Goal: Transaction & Acquisition: Purchase product/service

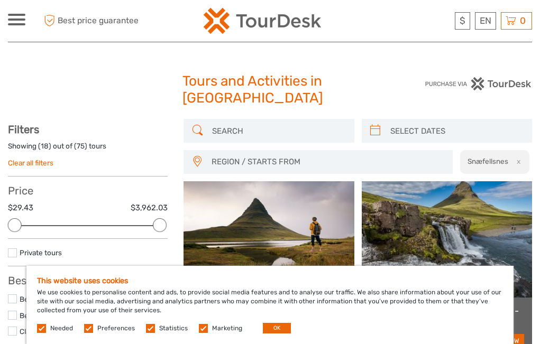
select select
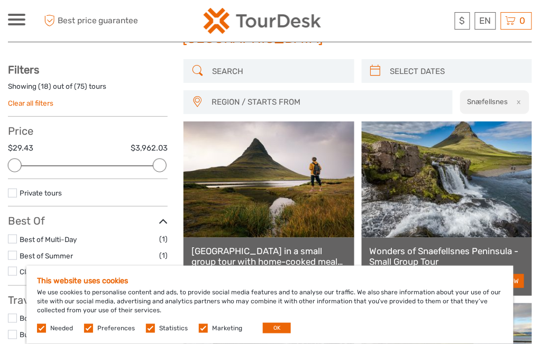
click at [258, 71] on input "search" at bounding box center [278, 71] width 141 height 19
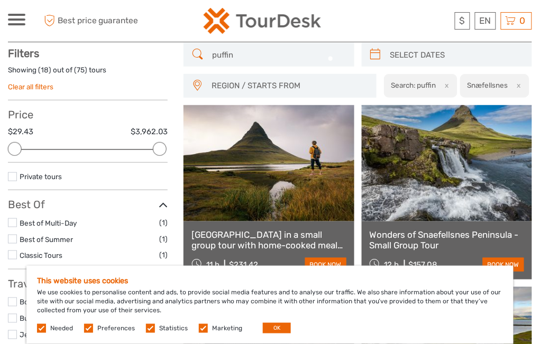
scroll to position [76, 0]
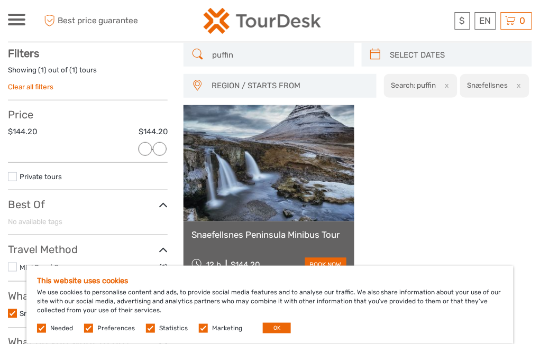
type input "puffin"
click at [520, 84] on button "x" at bounding box center [517, 85] width 14 height 11
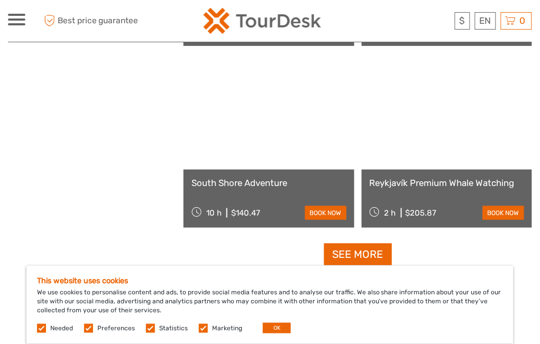
scroll to position [1600, 0]
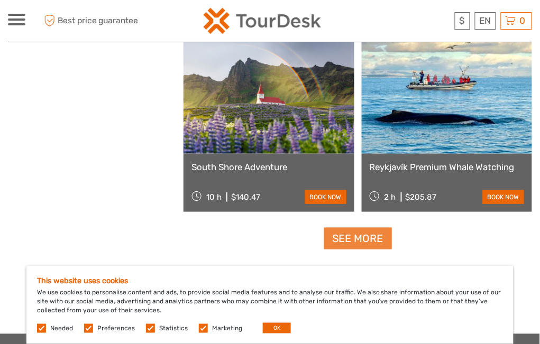
click at [349, 235] on link "See more" at bounding box center [358, 239] width 68 height 22
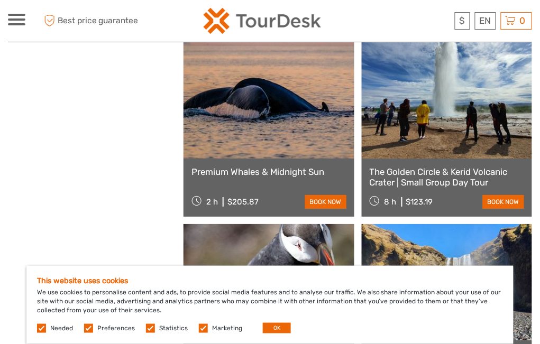
scroll to position [2870, 0]
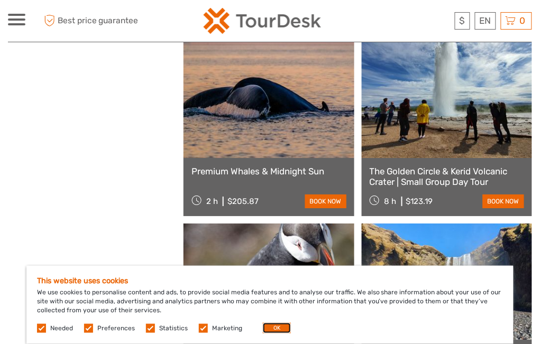
click at [271, 329] on button "OK" at bounding box center [277, 328] width 28 height 11
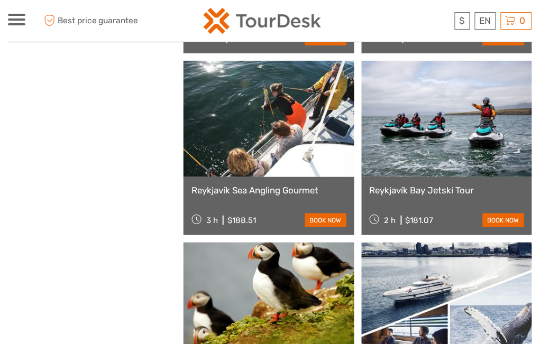
scroll to position [2003, 0]
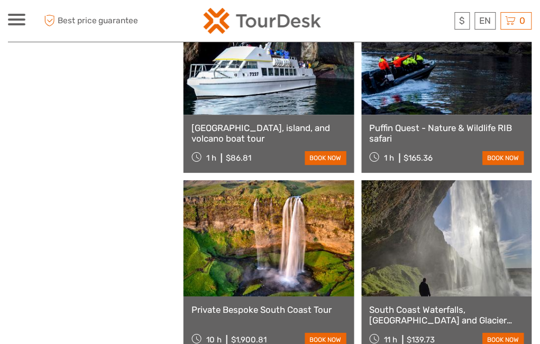
click at [286, 105] on link at bounding box center [269, 56] width 170 height 116
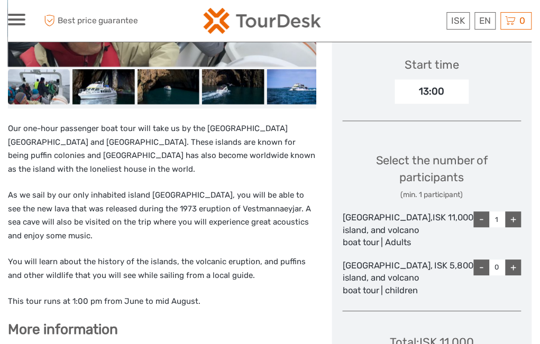
scroll to position [339, 0]
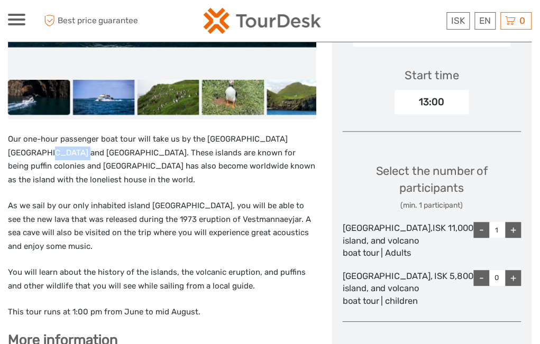
drag, startPoint x: 7, startPoint y: 153, endPoint x: 40, endPoint y: 155, distance: 32.8
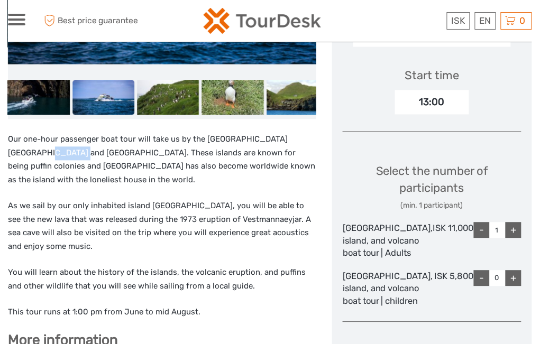
copy p "Bjarnaey"
click at [290, 333] on h2 "More information" at bounding box center [162, 341] width 308 height 17
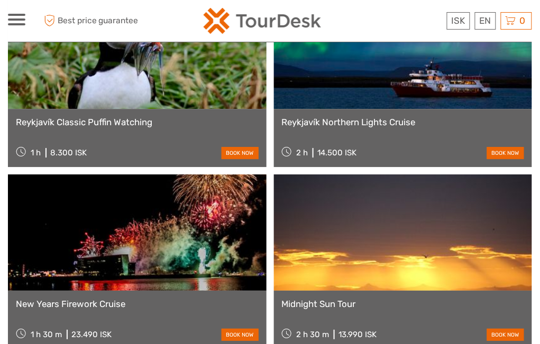
scroll to position [1270, 0]
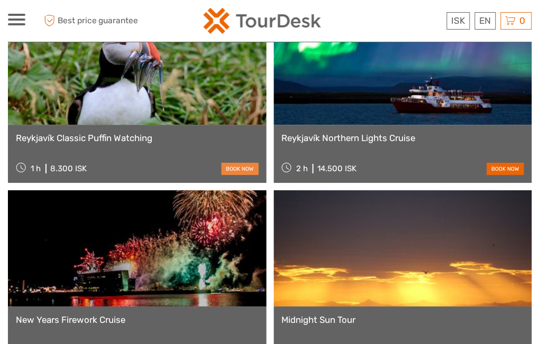
click at [240, 163] on link "book now" at bounding box center [240, 169] width 37 height 12
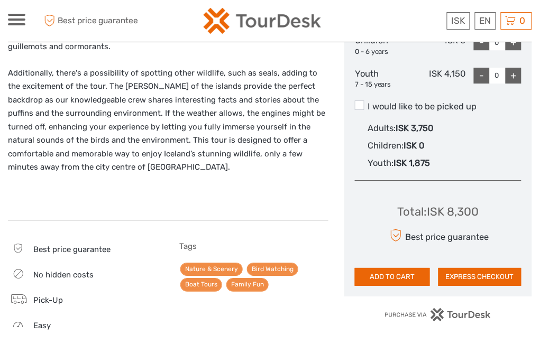
scroll to position [550, 0]
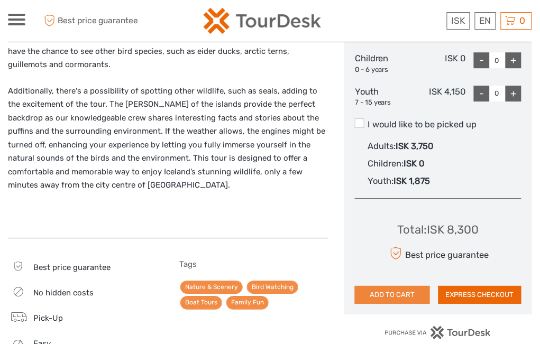
click at [399, 290] on button "ADD TO CART" at bounding box center [392, 295] width 75 height 18
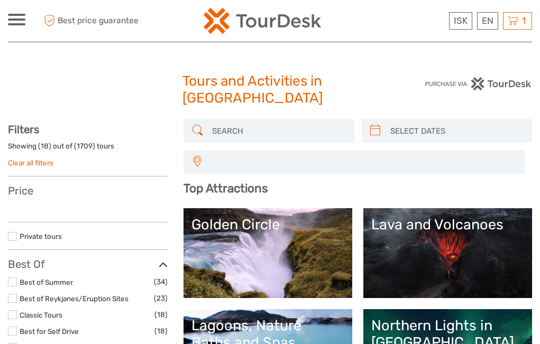
select select
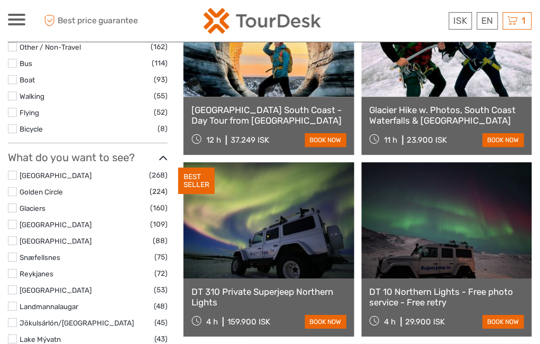
scroll to position [508, 0]
